Goal: Transaction & Acquisition: Purchase product/service

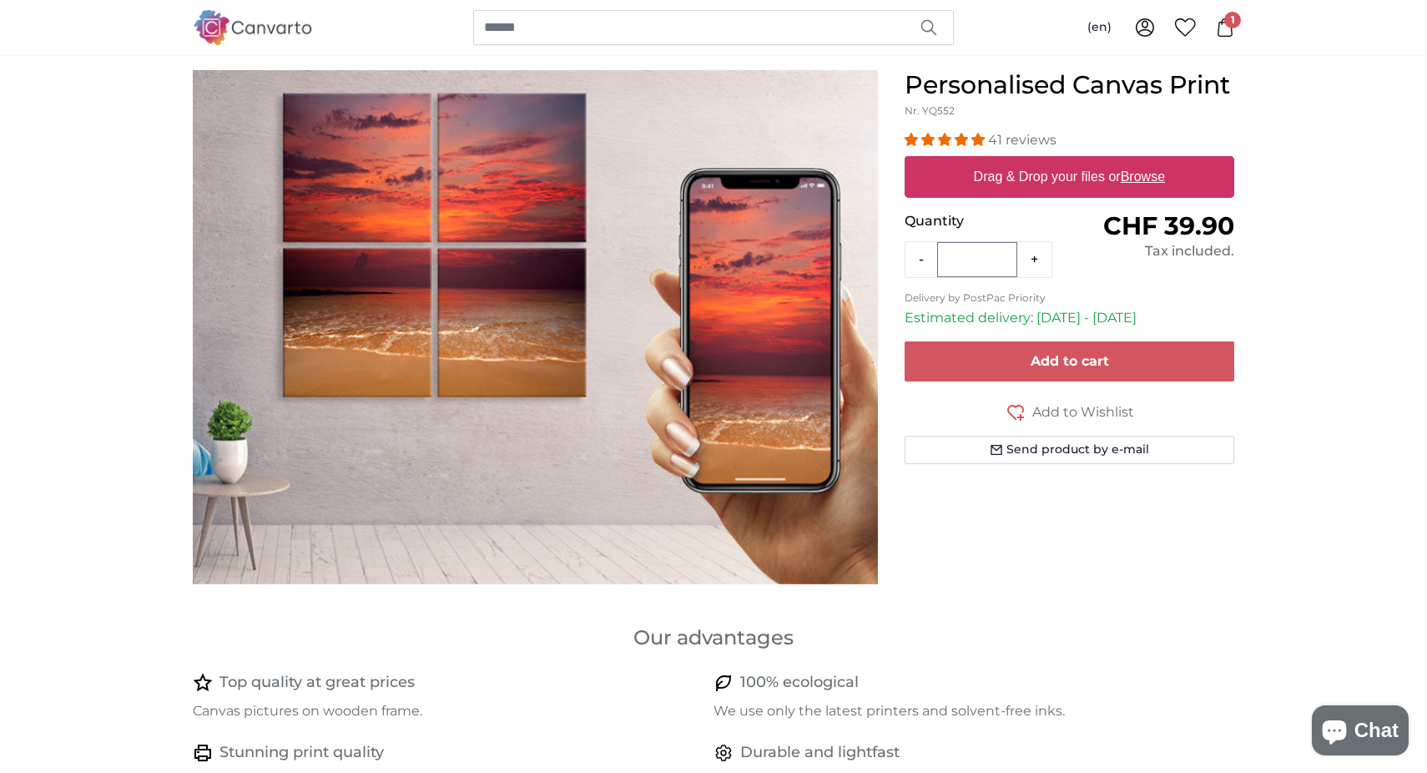
click at [1064, 186] on label "Drag & Drop your files or Browse" at bounding box center [1069, 176] width 204 height 33
click at [1064, 161] on input "Drag & Drop your files or Browse" at bounding box center [1070, 158] width 330 height 5
type input "**********"
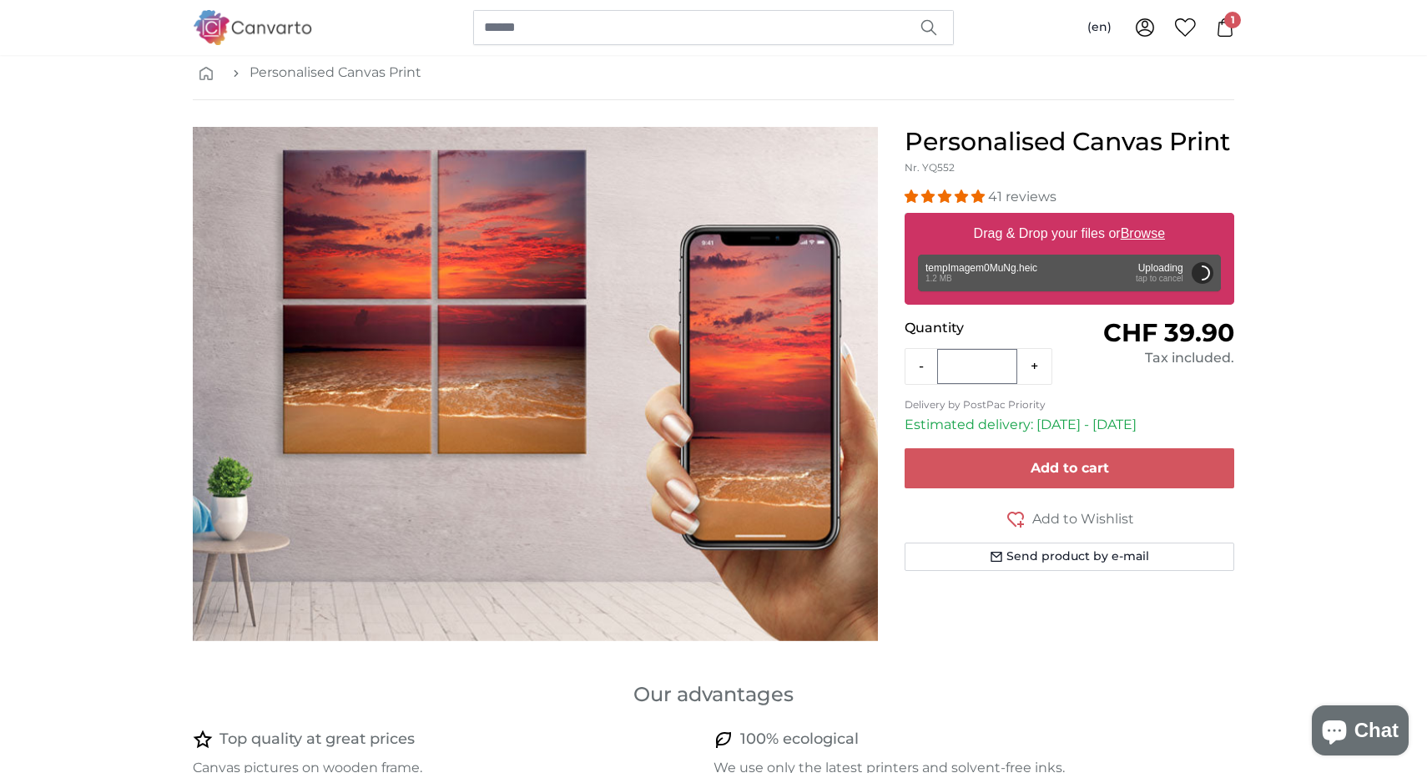
scroll to position [38, 0]
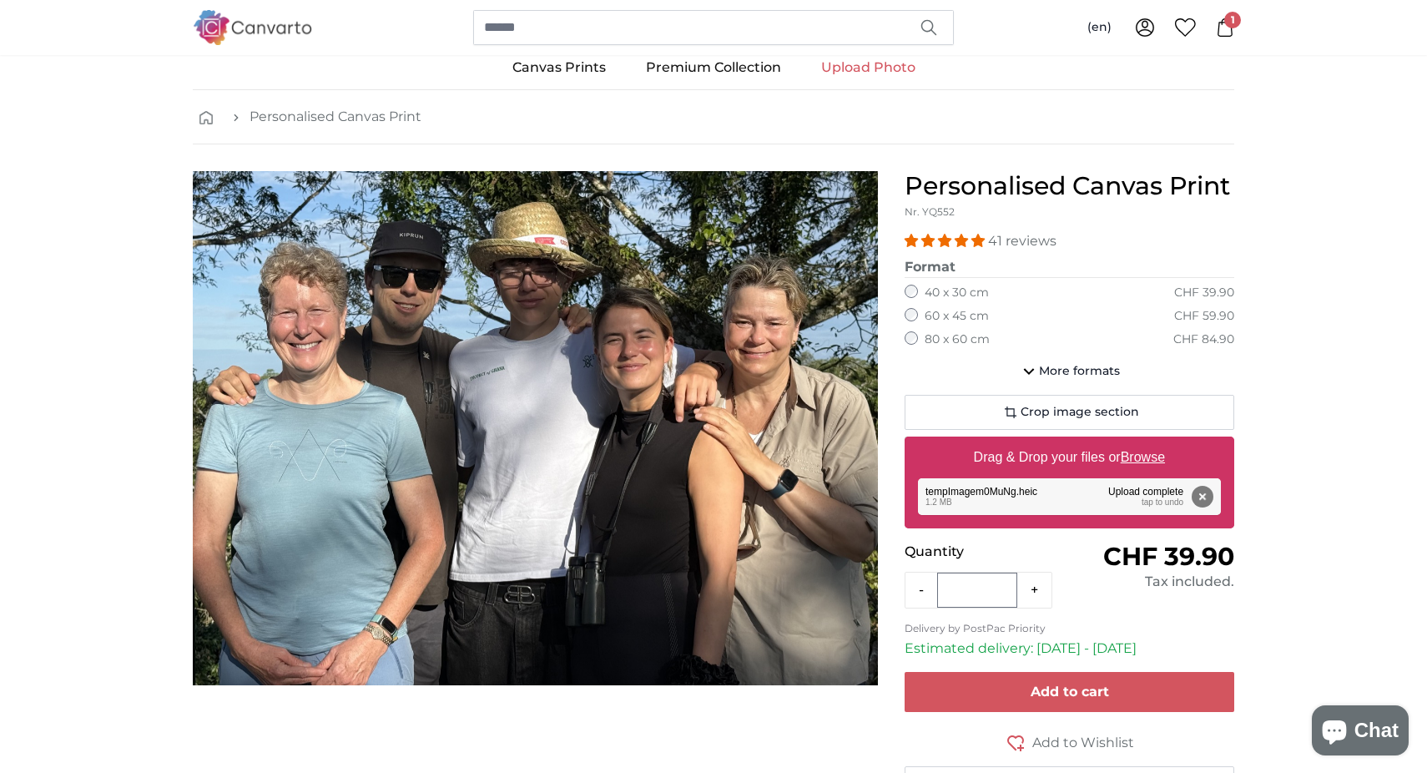
click at [943, 310] on label "60 x 45 cm" at bounding box center [957, 316] width 64 height 17
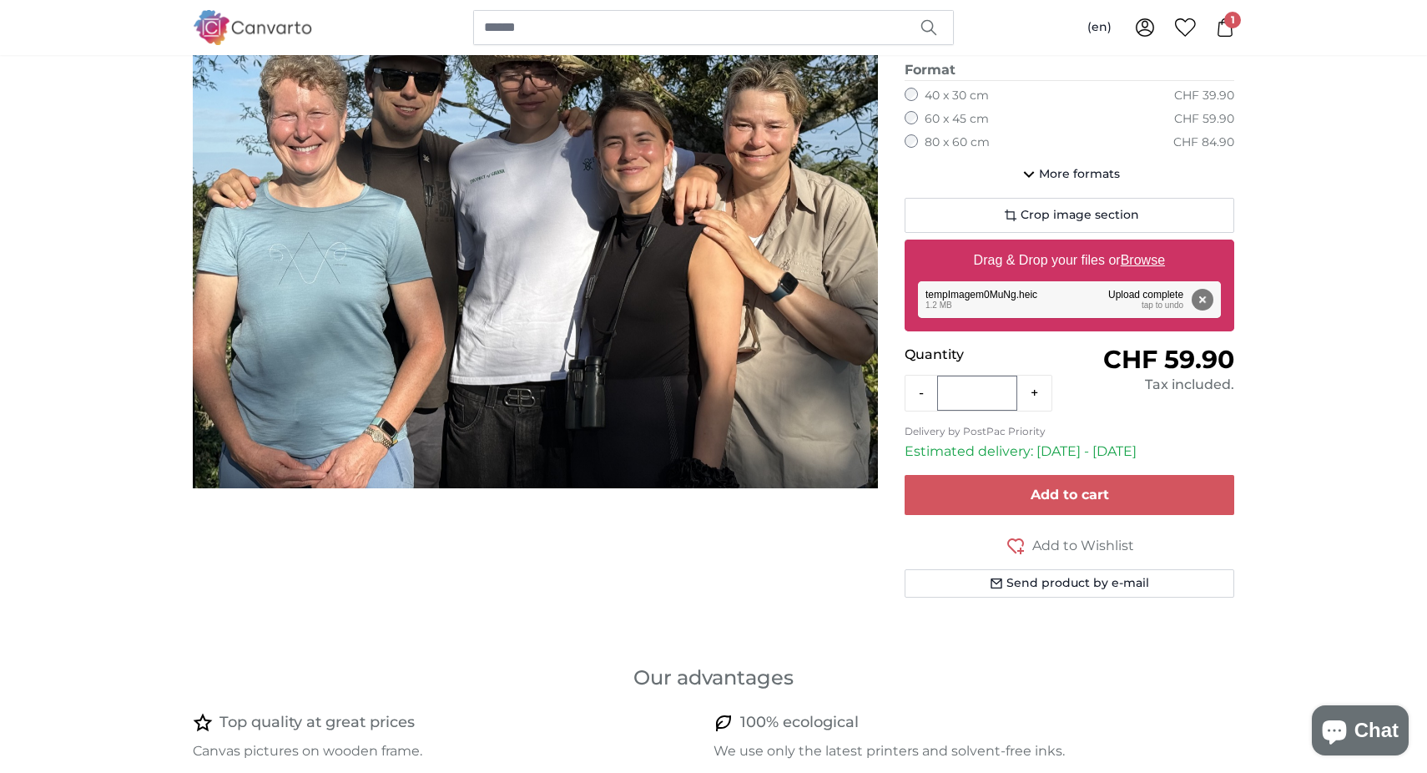
scroll to position [250, 0]
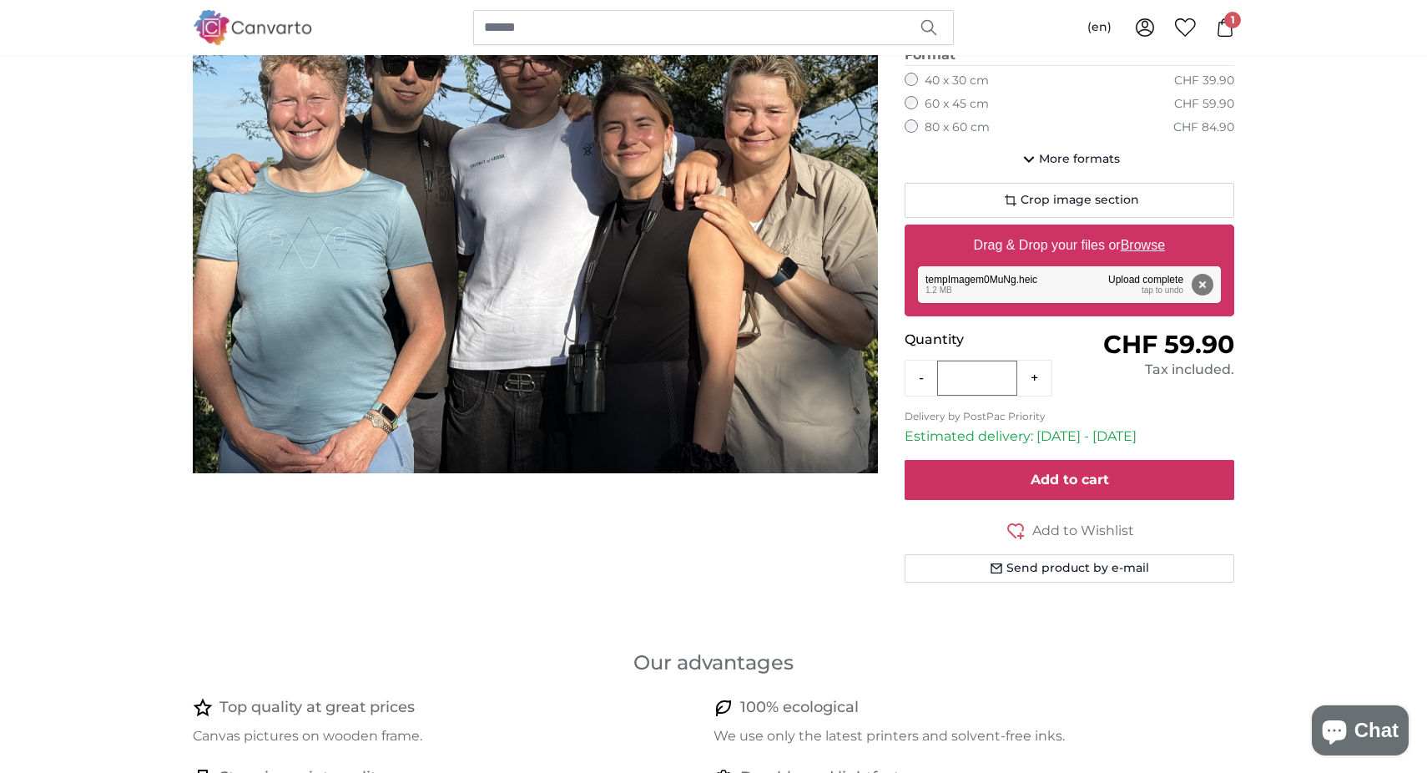
click at [1002, 482] on button "Add to cart" at bounding box center [1070, 480] width 330 height 40
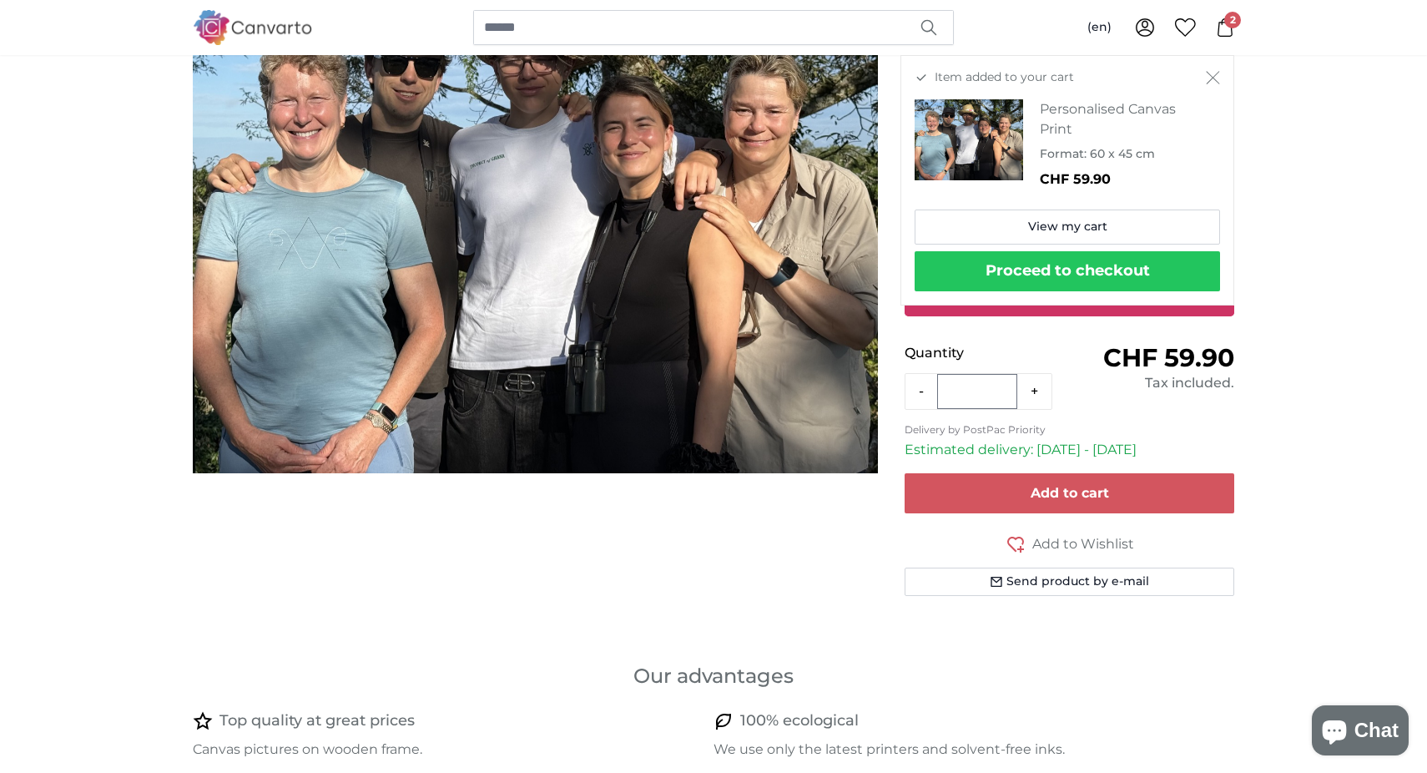
click at [1062, 269] on button "Proceed to checkout" at bounding box center [1067, 271] width 305 height 40
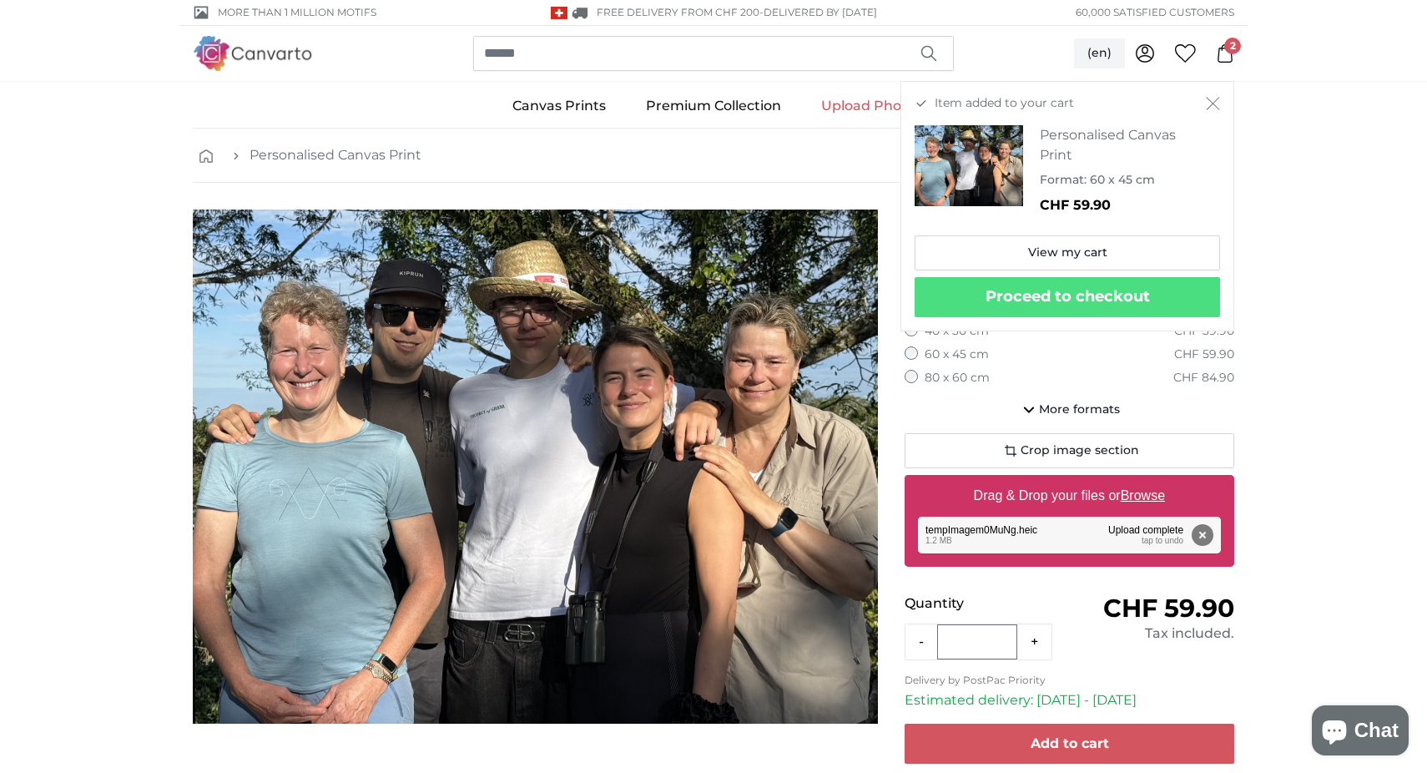
scroll to position [0, 0]
click at [1212, 106] on icon "Close" at bounding box center [1213, 103] width 14 height 13
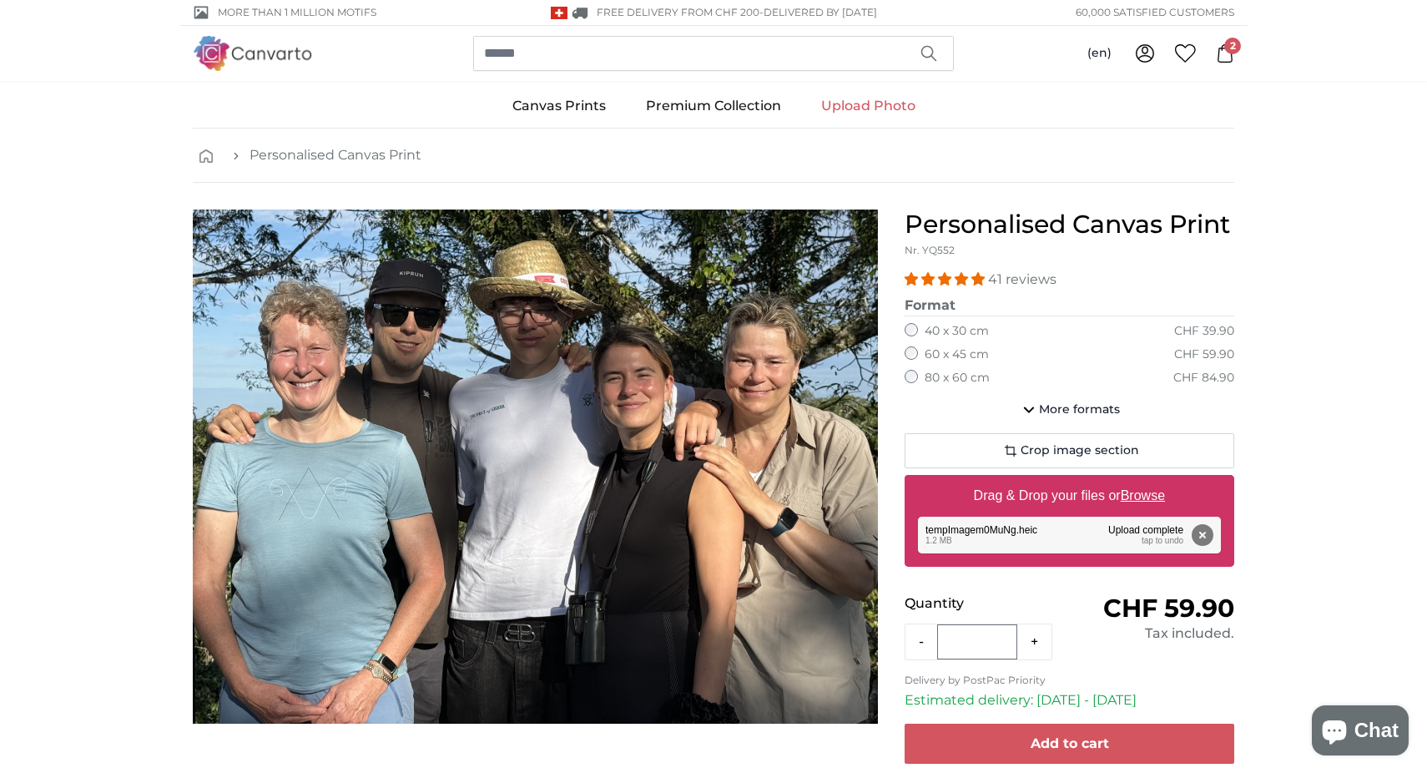
click at [1233, 63] on div "(en) Deutsch English [DEMOGRAPHIC_DATA] Italiano 0 2" at bounding box center [1168, 53] width 134 height 30
click at [1222, 38] on div "(en) Deutsch English [DEMOGRAPHIC_DATA] Italiano 0 2" at bounding box center [714, 53] width 1042 height 55
click at [1225, 51] on span "2" at bounding box center [1232, 46] width 17 height 17
